Goal: Use online tool/utility: Use online tool/utility

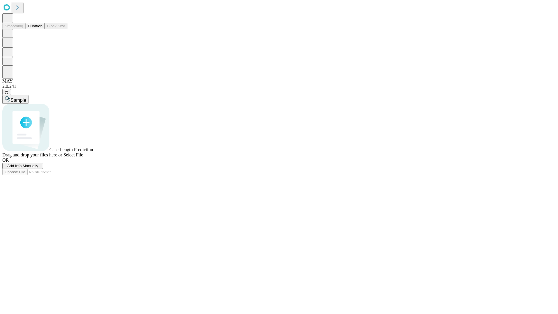
click at [42, 29] on button "Duration" at bounding box center [35, 26] width 19 height 6
click at [26, 98] on span "Sample" at bounding box center [18, 100] width 16 height 5
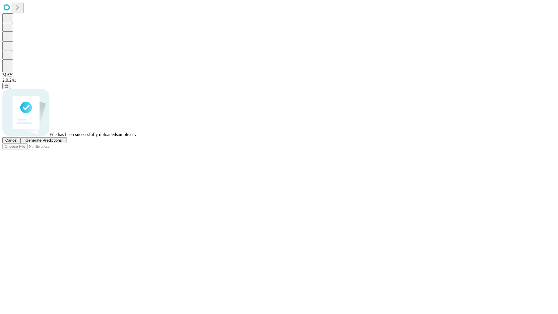
click at [62, 142] on span "Generate Predictions" at bounding box center [43, 140] width 36 height 4
